Goal: Task Accomplishment & Management: Complete application form

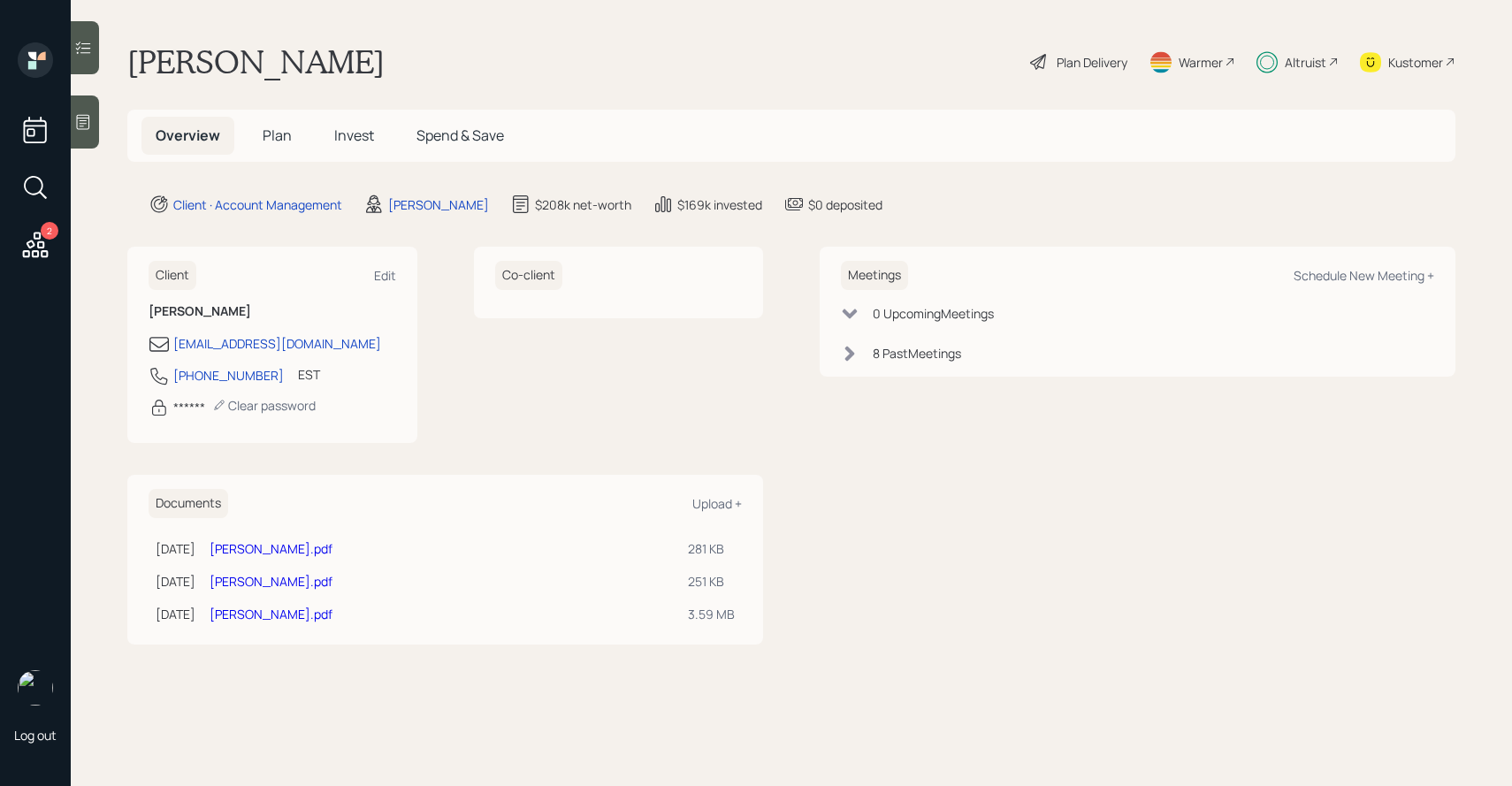
click at [279, 140] on span "Plan" at bounding box center [277, 135] width 29 height 20
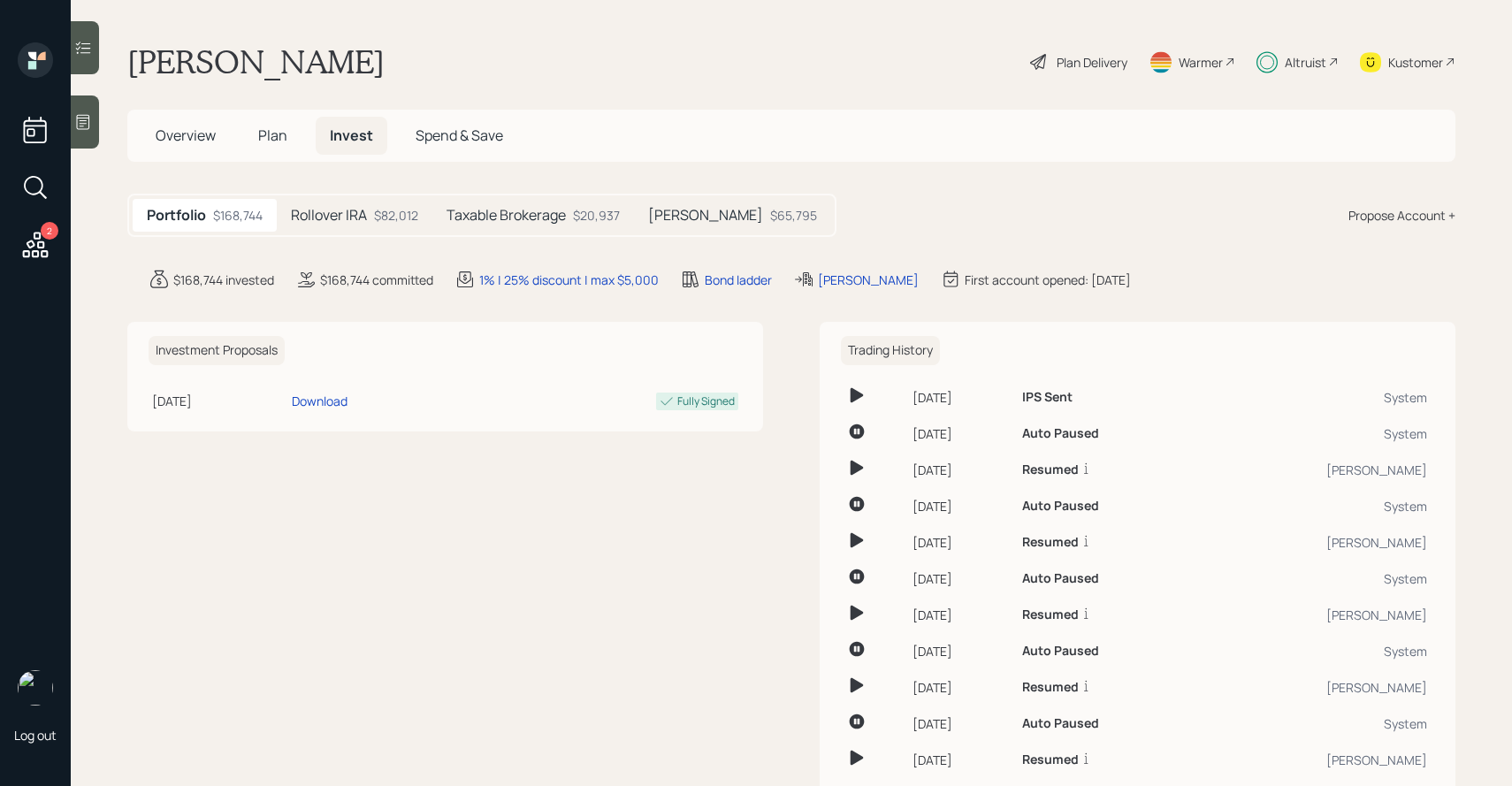
click at [288, 131] on h5 "Plan" at bounding box center [273, 136] width 58 height 38
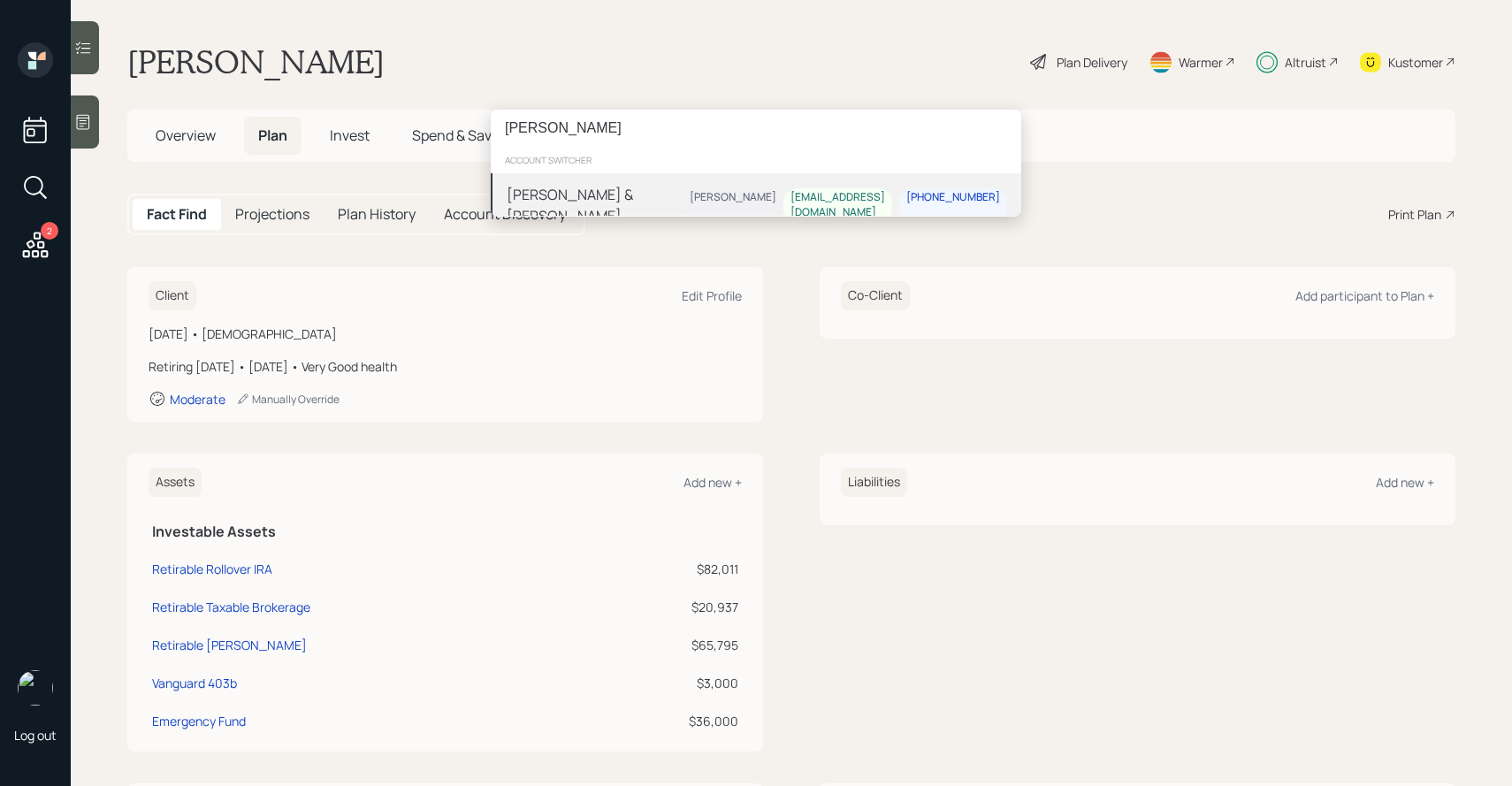
type input "[PERSON_NAME]"
